Goal: Find specific page/section: Find specific page/section

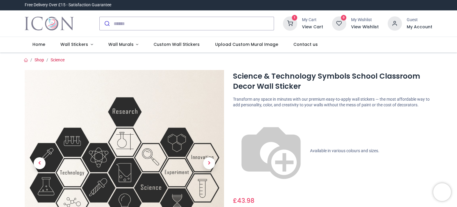
click at [294, 25] on icon at bounding box center [290, 23] width 14 height 14
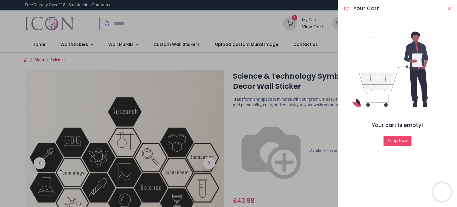
click at [450, 10] on button "Close" at bounding box center [449, 8] width 5 height 7
